Goal: Book appointment/travel/reservation

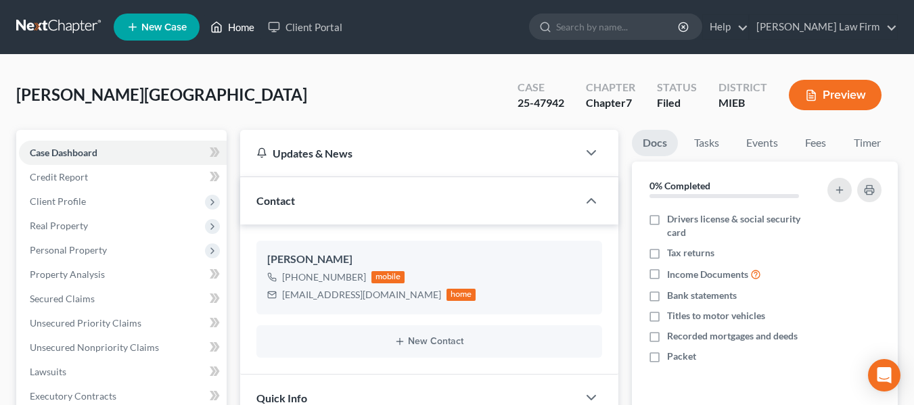
click at [231, 30] on link "Home" at bounding box center [232, 27] width 57 height 24
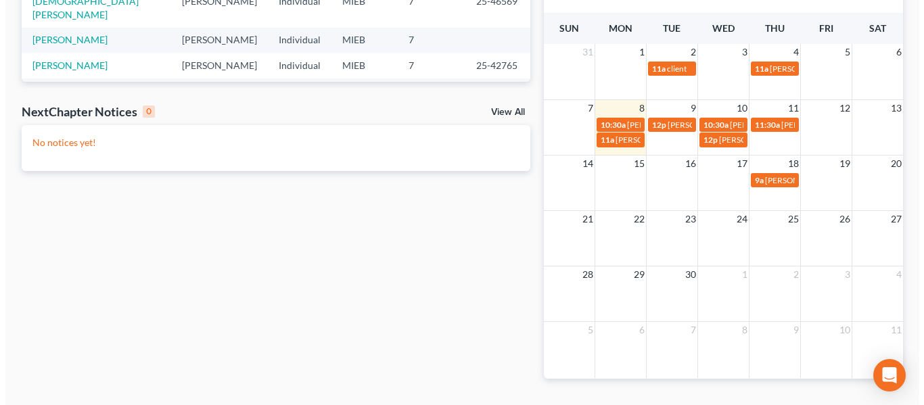
scroll to position [376, 0]
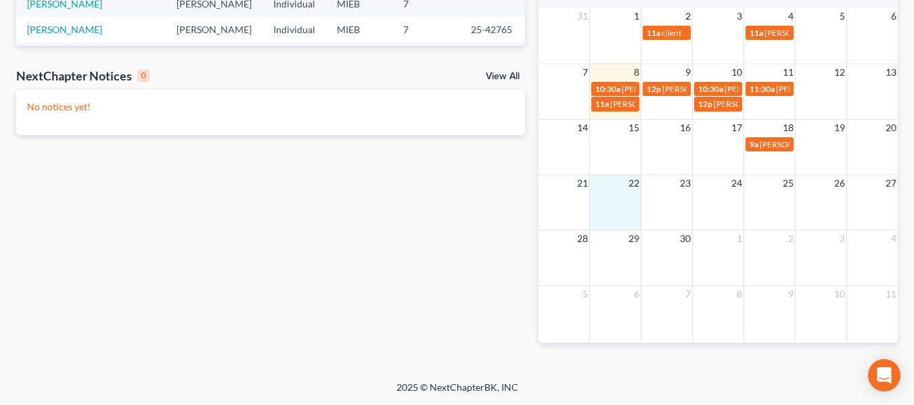
click at [617, 193] on div "21 22 23 24 25 26 27" at bounding box center [717, 201] width 359 height 55
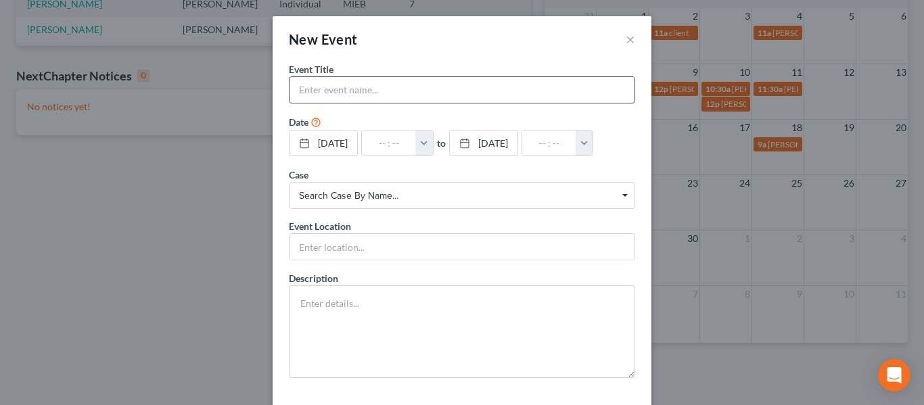
click at [446, 95] on input "text" at bounding box center [461, 90] width 345 height 26
type input "[PERSON_NAME] - 341 - [DEMOGRAPHIC_DATA]"
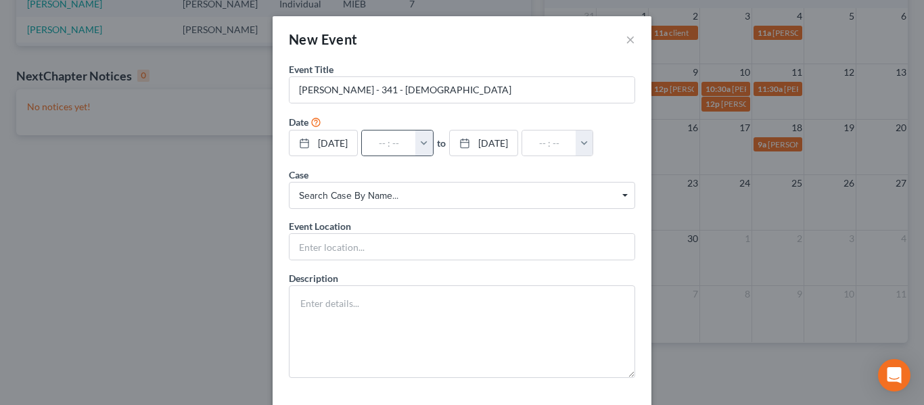
click at [433, 140] on button "button" at bounding box center [424, 144] width 18 height 26
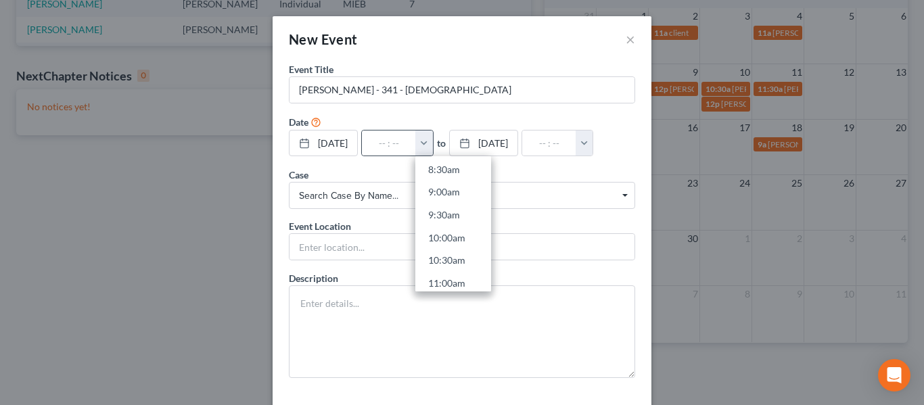
scroll to position [396, 0]
click at [461, 256] on link "10:30am" at bounding box center [453, 254] width 76 height 23
type input "10:30am"
type input "11:30am"
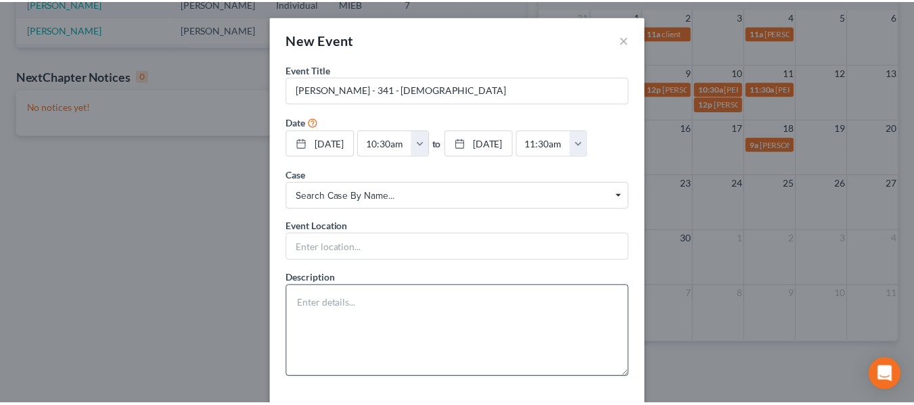
scroll to position [58, 0]
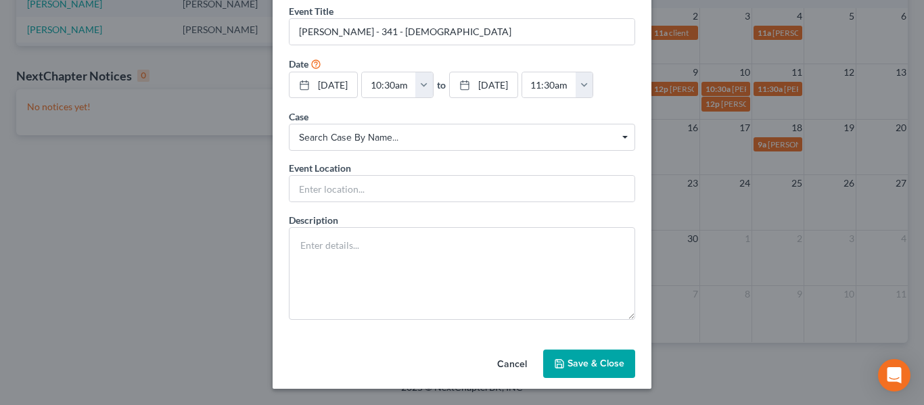
click at [594, 361] on button "Save & Close" at bounding box center [589, 364] width 92 height 28
